Goal: Find specific page/section: Find specific page/section

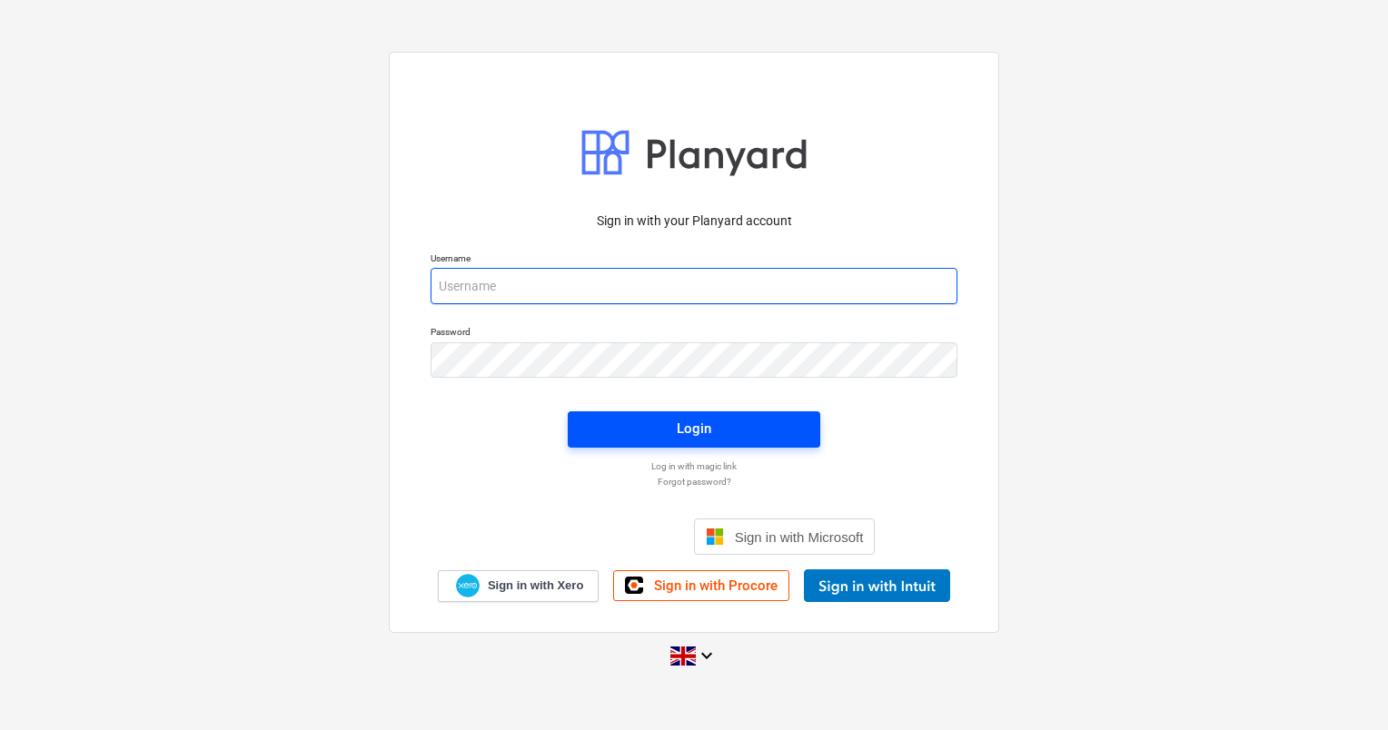
type input "[PERSON_NAME][EMAIL_ADDRESS][DOMAIN_NAME]"
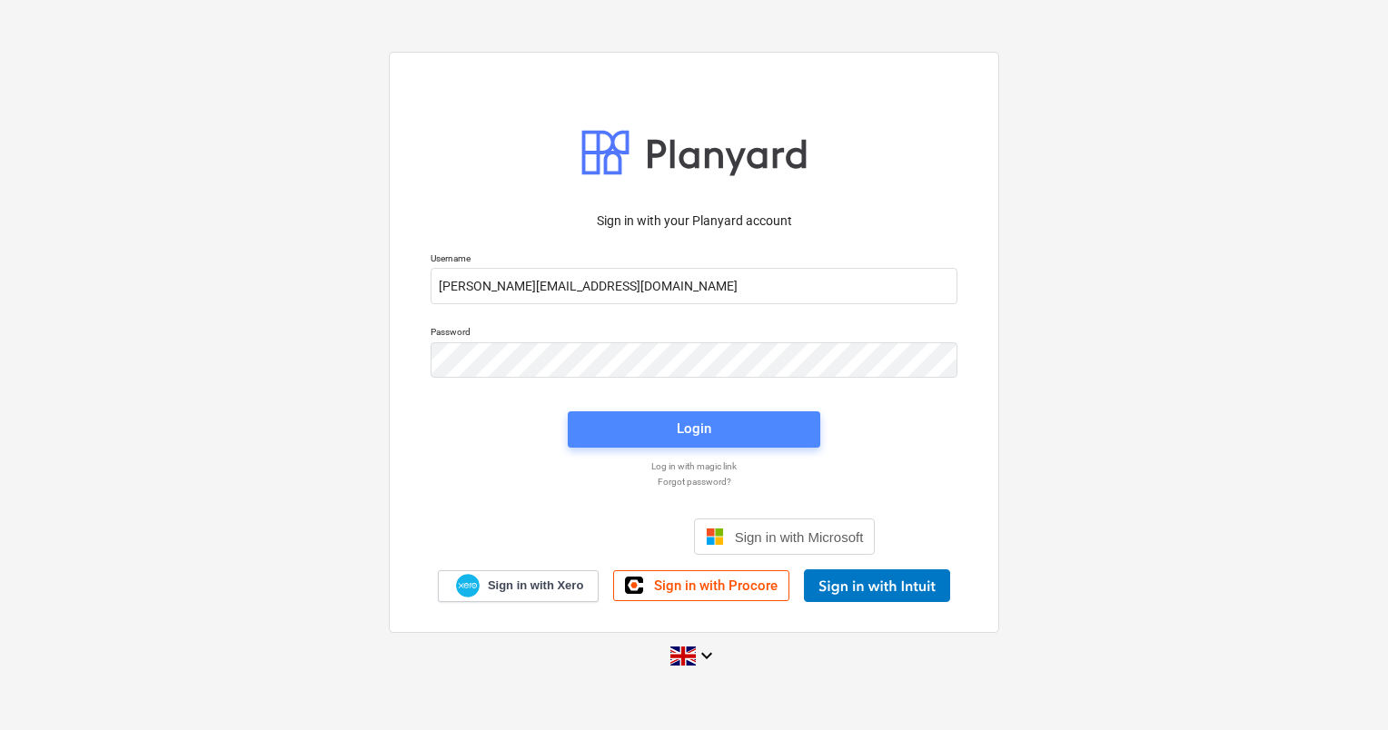
click at [683, 432] on div "Login" at bounding box center [694, 429] width 35 height 24
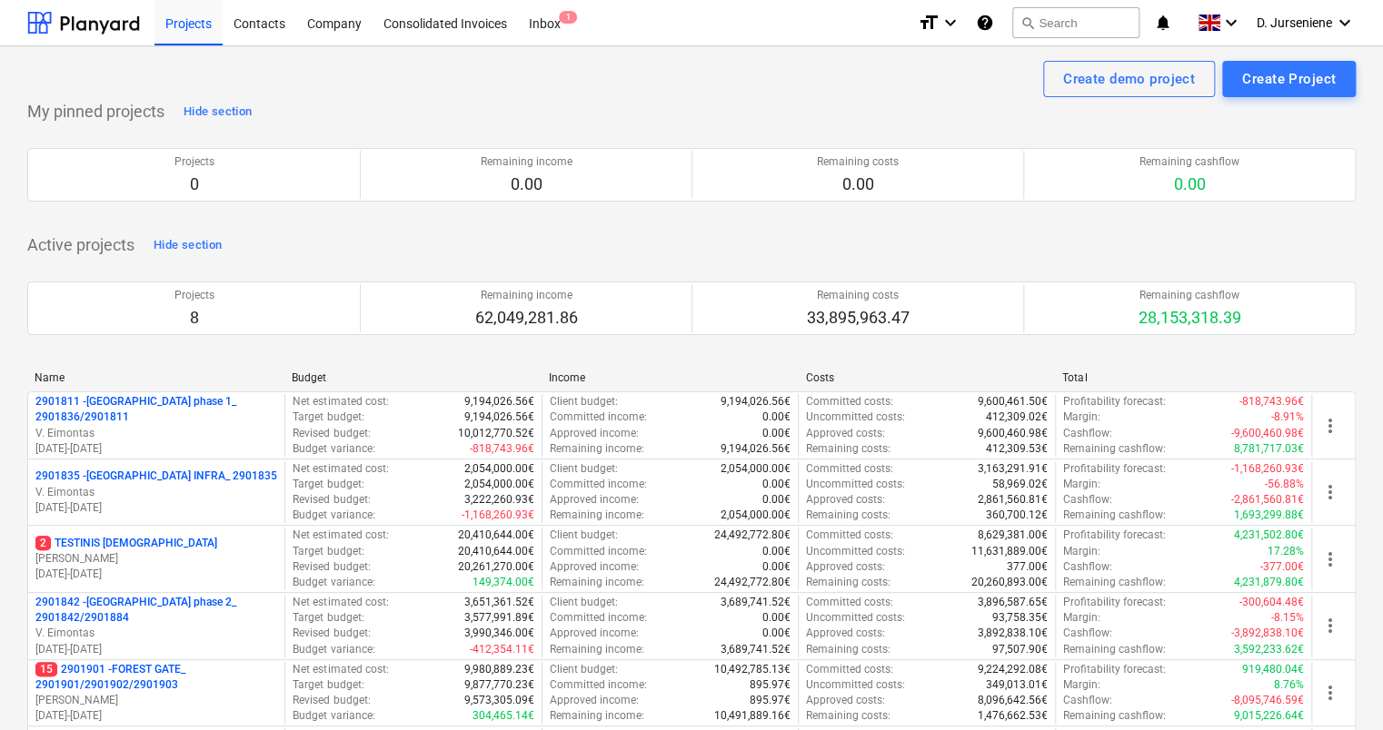
click at [143, 670] on p "15 2901901 - FOREST GATE_ 2901901/2901902/2901903" at bounding box center [156, 677] width 242 height 31
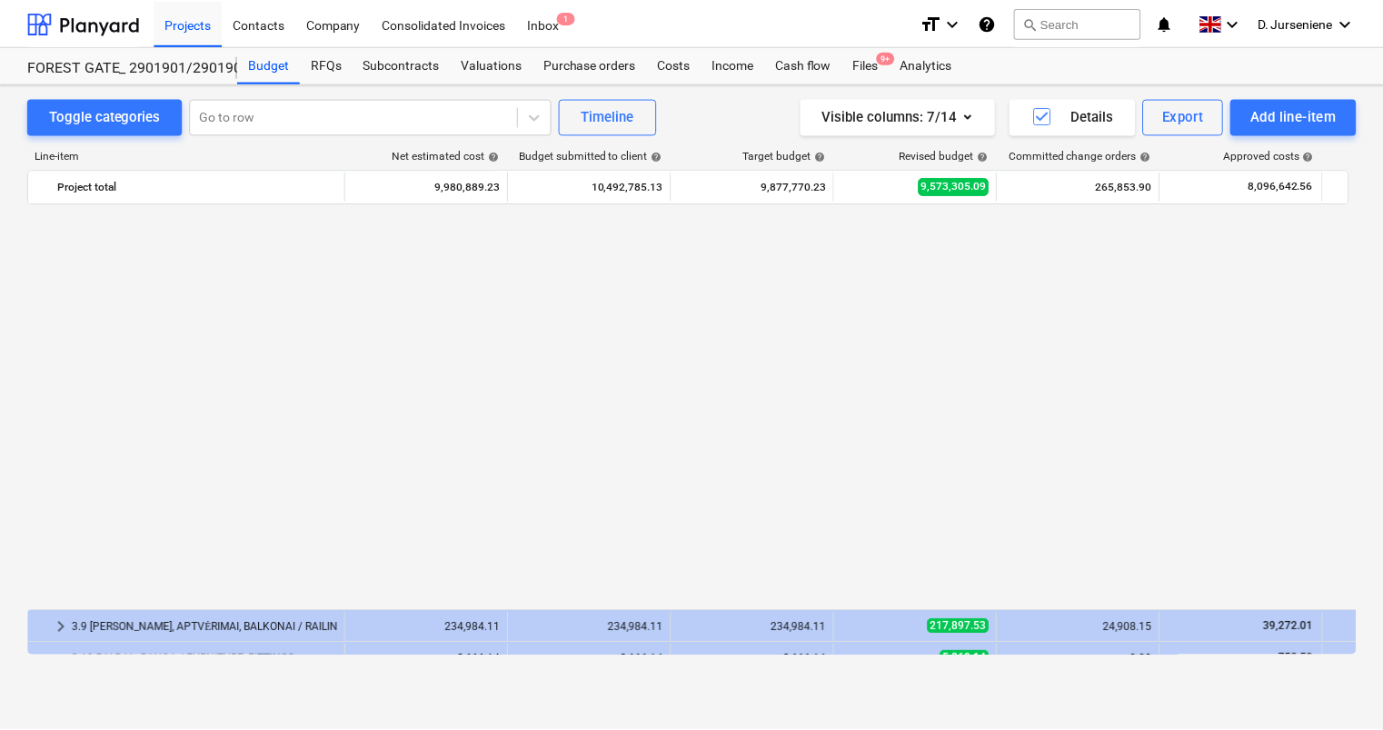
scroll to position [1453, 0]
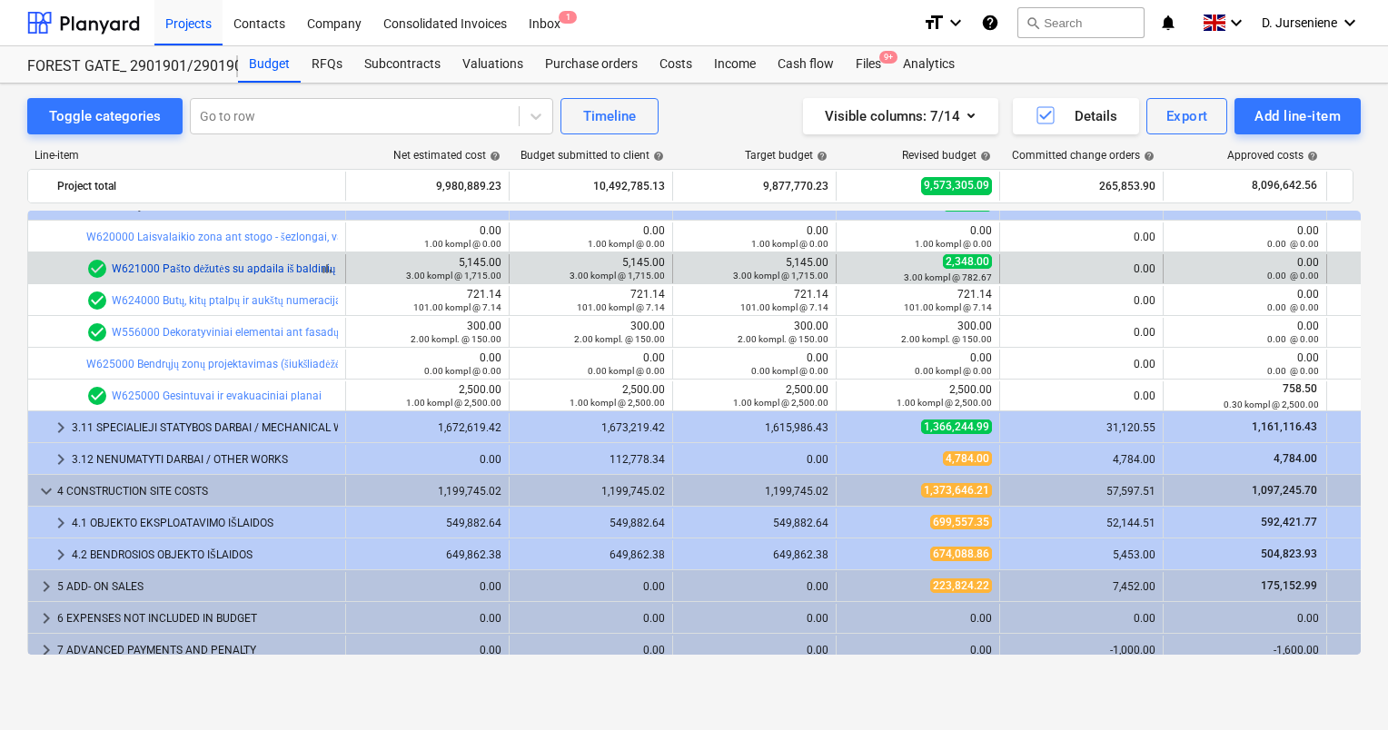
click at [287, 271] on link "W621000 Pašto dėžutės su apdaila iš baldinių plokščių" at bounding box center [244, 269] width 264 height 13
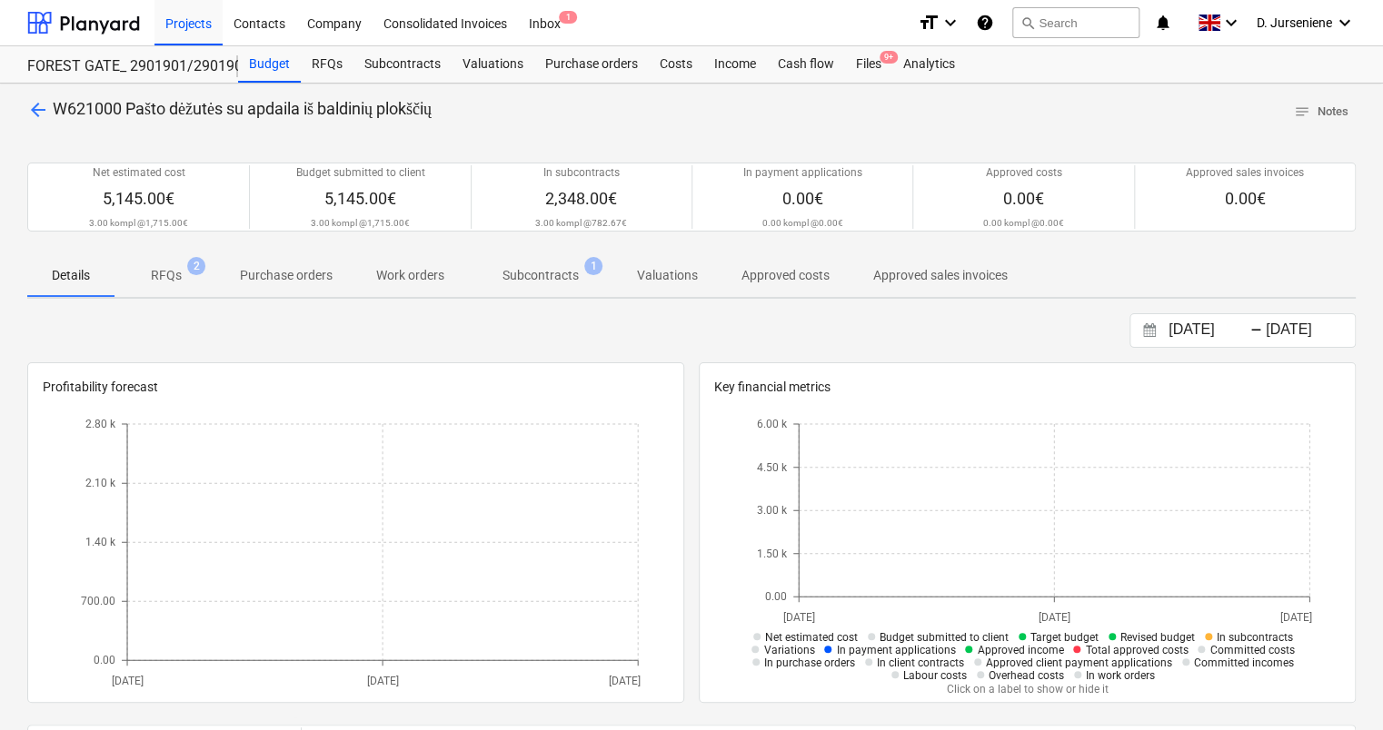
click at [509, 276] on p "Subcontracts" at bounding box center [540, 275] width 76 height 19
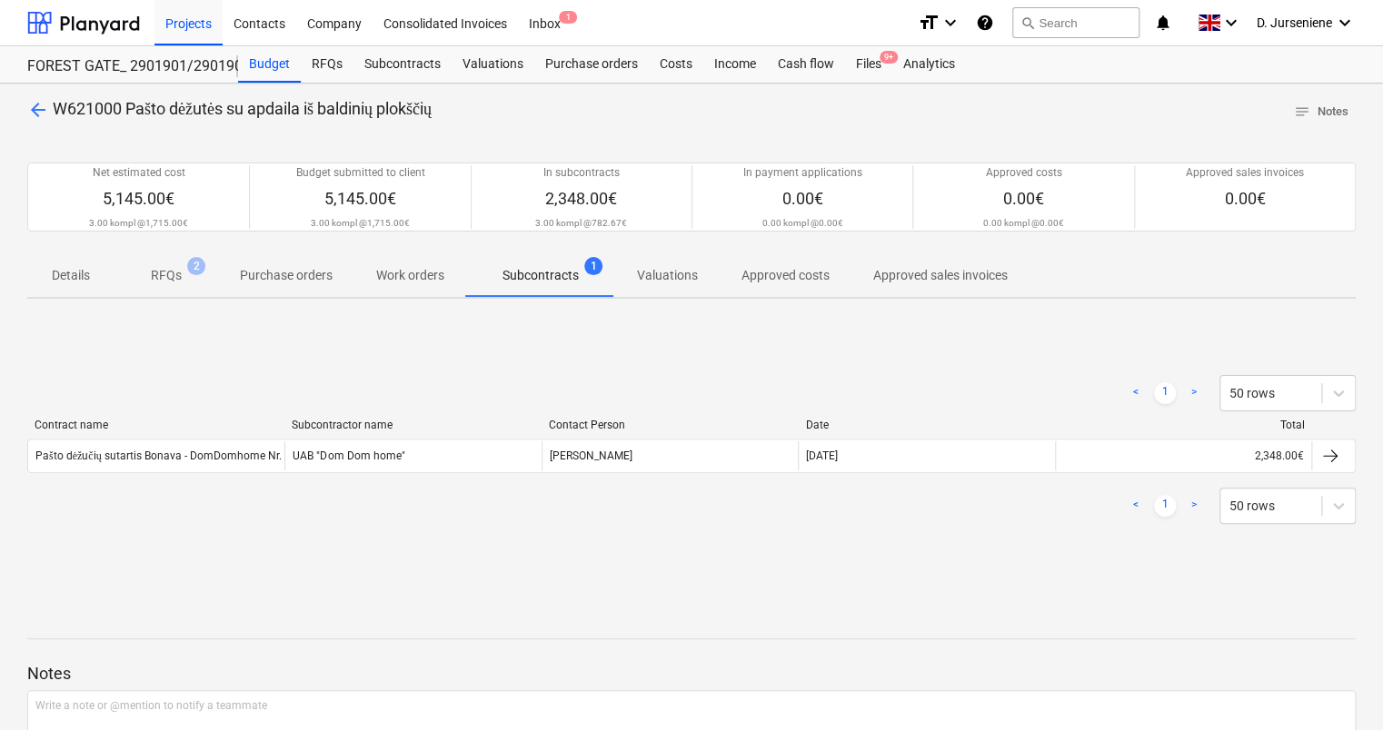
click at [168, 279] on p "RFQs" at bounding box center [166, 275] width 31 height 19
